Goal: Use online tool/utility: Utilize a website feature to perform a specific function

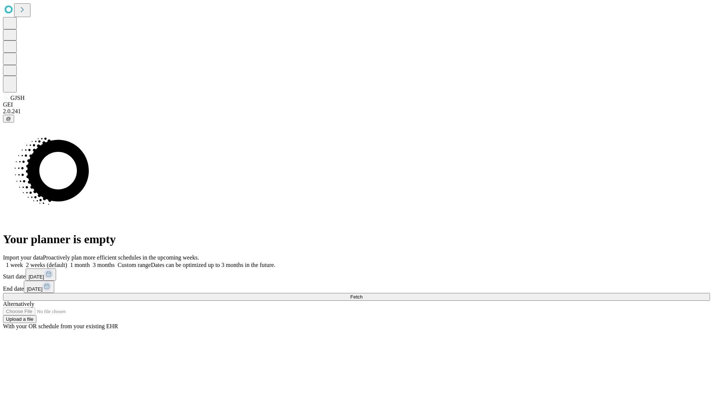
click at [363, 294] on span "Fetch" at bounding box center [356, 297] width 12 height 6
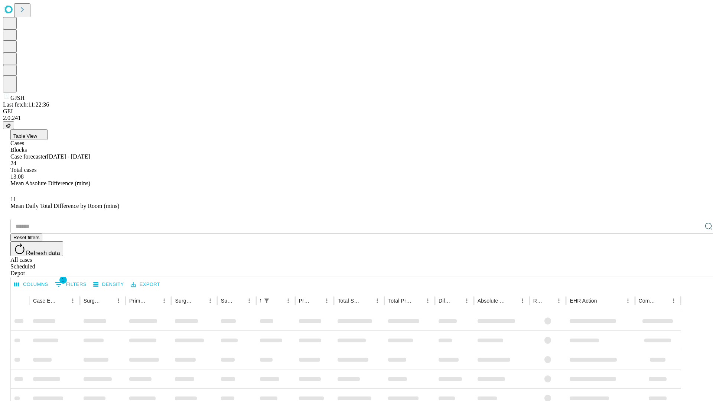
click at [37, 133] on span "Table View" at bounding box center [25, 136] width 24 height 6
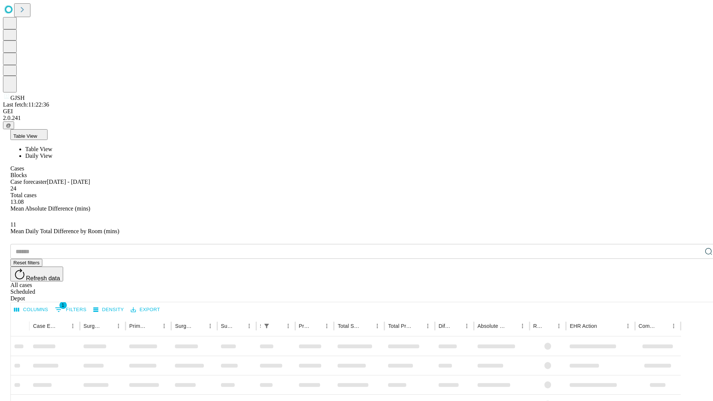
click at [52, 153] on span "Daily View" at bounding box center [38, 156] width 27 height 6
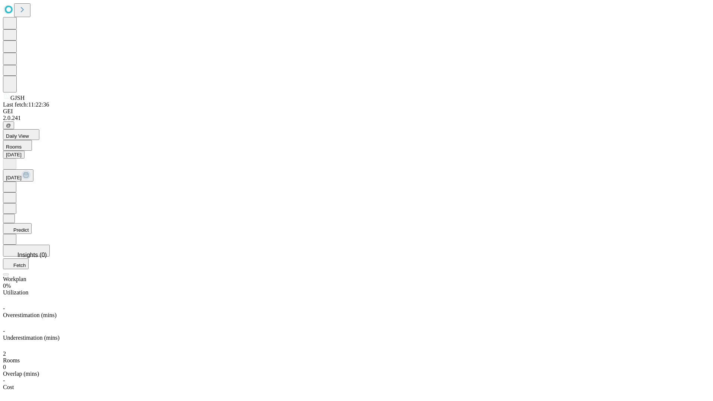
click at [32, 223] on button "Predict" at bounding box center [17, 228] width 29 height 11
